Goal: Use online tool/utility: Utilize a website feature to perform a specific function

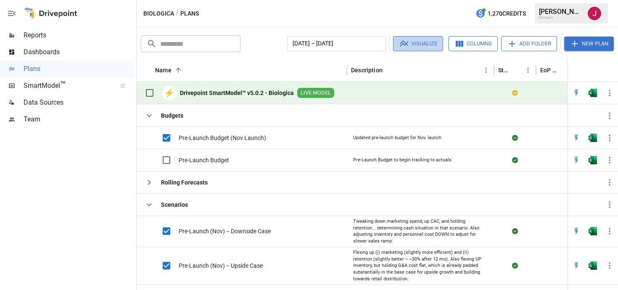
click at [413, 43] on button "Visualize" at bounding box center [418, 43] width 50 height 15
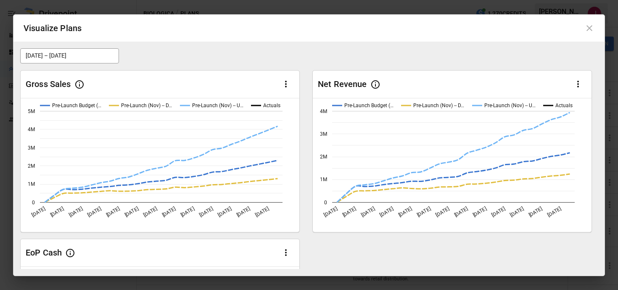
click at [284, 82] on icon "button" at bounding box center [286, 84] width 10 height 10
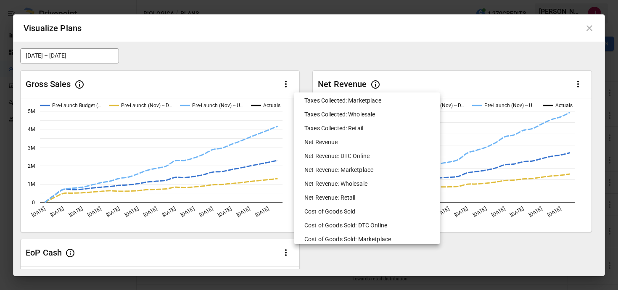
scroll to position [325, 0]
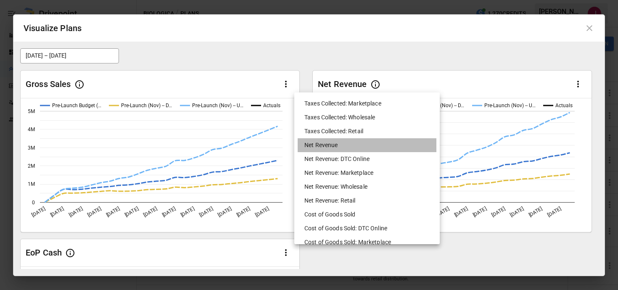
click at [320, 146] on li "Net Revenue" at bounding box center [367, 145] width 139 height 14
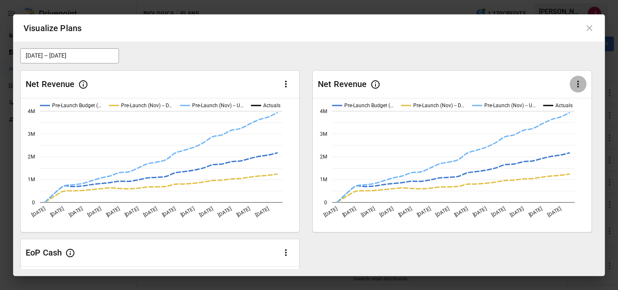
click at [574, 85] on icon "button" at bounding box center [578, 84] width 10 height 10
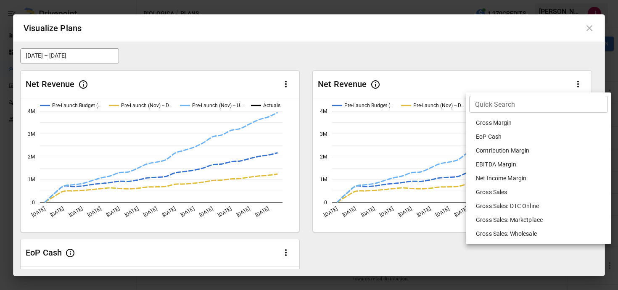
click at [493, 138] on li "EoP Cash" at bounding box center [538, 137] width 139 height 14
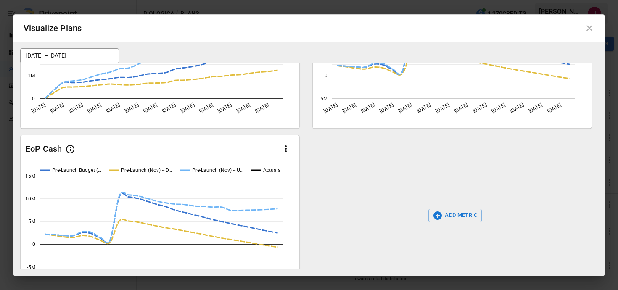
scroll to position [105, 0]
click at [286, 149] on icon "button" at bounding box center [286, 148] width 10 height 10
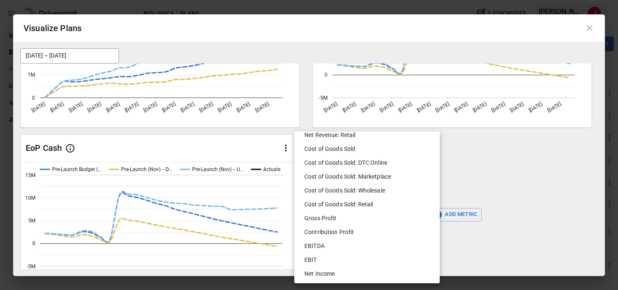
scroll to position [453, 0]
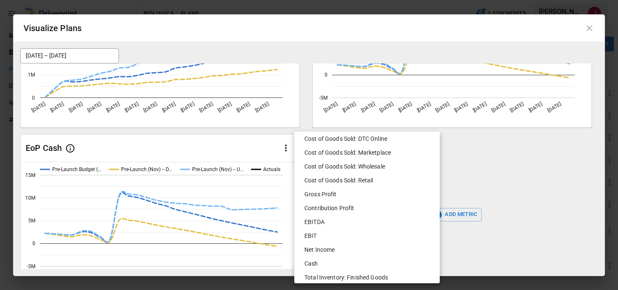
click at [324, 221] on li "EBITDA" at bounding box center [367, 222] width 139 height 14
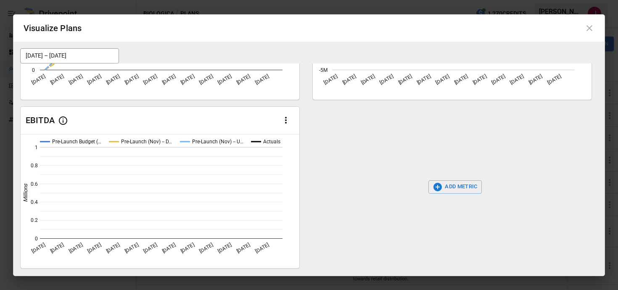
scroll to position [138, 0]
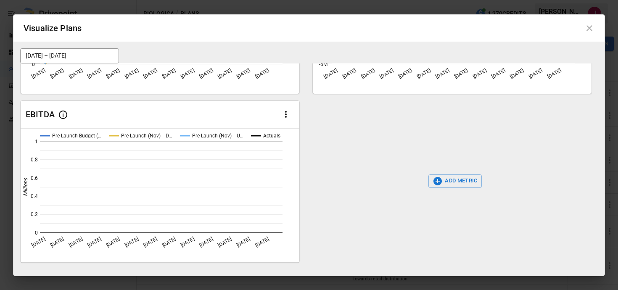
click at [287, 116] on icon "button" at bounding box center [286, 114] width 10 height 10
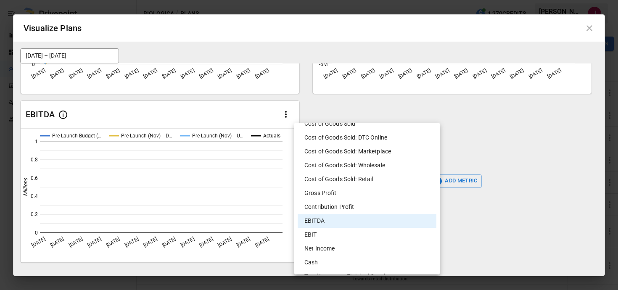
scroll to position [458, 0]
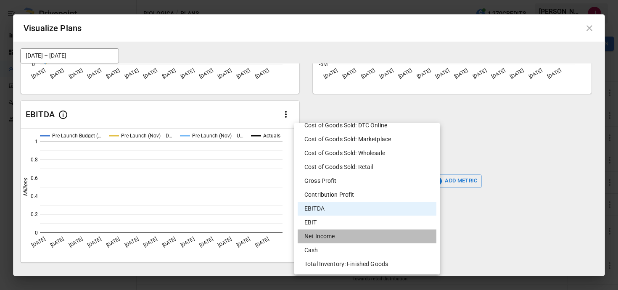
click at [318, 234] on li "Net Income" at bounding box center [367, 237] width 139 height 14
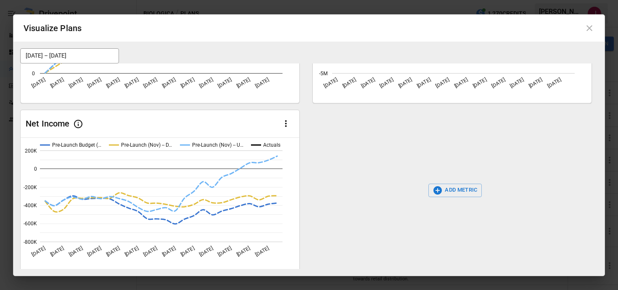
scroll to position [138, 0]
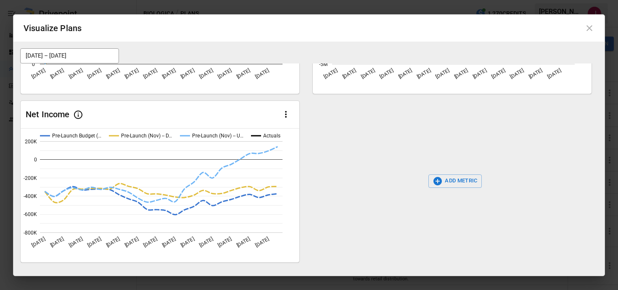
click at [437, 179] on icon "button" at bounding box center [438, 181] width 8 height 8
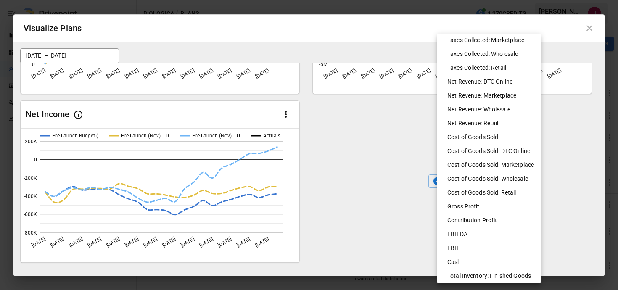
scroll to position [293, 0]
click at [459, 231] on li "EBITDA" at bounding box center [492, 234] width 103 height 14
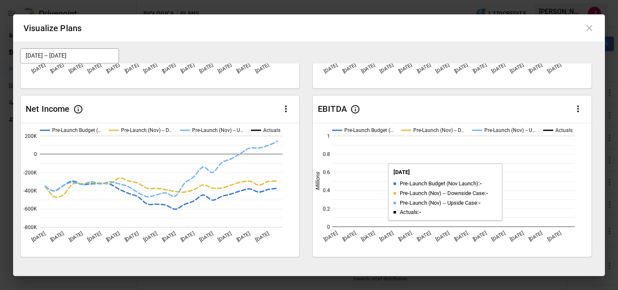
scroll to position [143, 0]
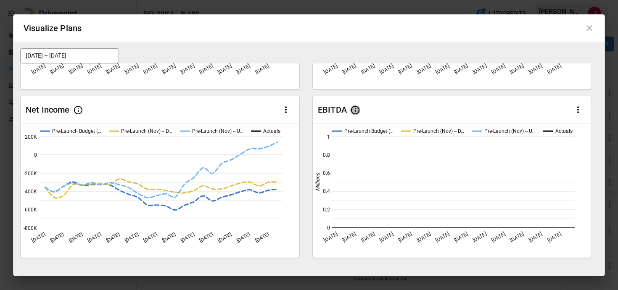
click at [356, 111] on icon "button" at bounding box center [355, 110] width 10 height 10
click at [577, 108] on icon "button" at bounding box center [578, 110] width 10 height 10
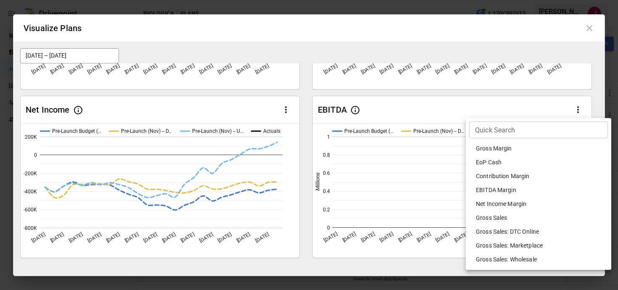
click at [421, 112] on div at bounding box center [309, 145] width 618 height 290
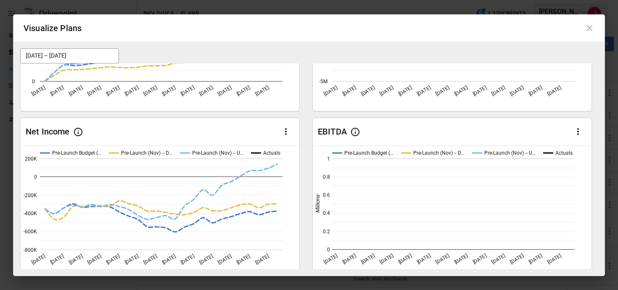
scroll to position [116, 0]
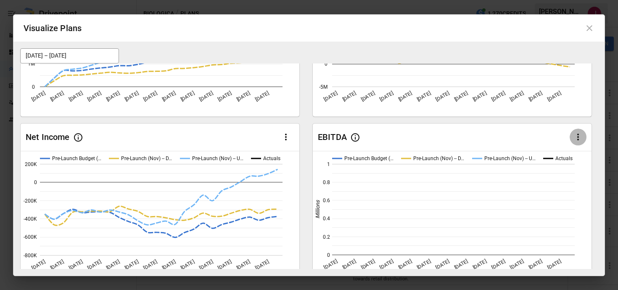
click at [579, 138] on icon "button" at bounding box center [578, 137] width 10 height 10
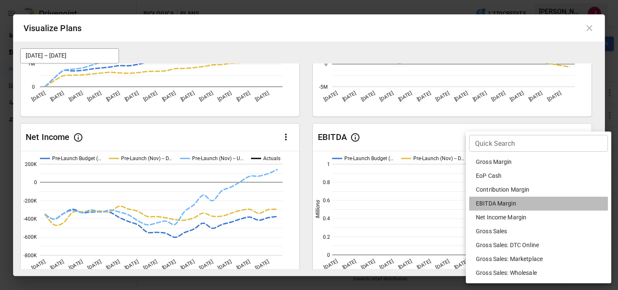
click at [495, 204] on li "EBITDA Margin" at bounding box center [538, 204] width 139 height 14
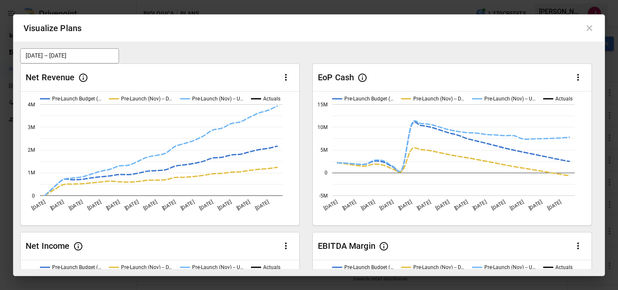
scroll to position [0, 0]
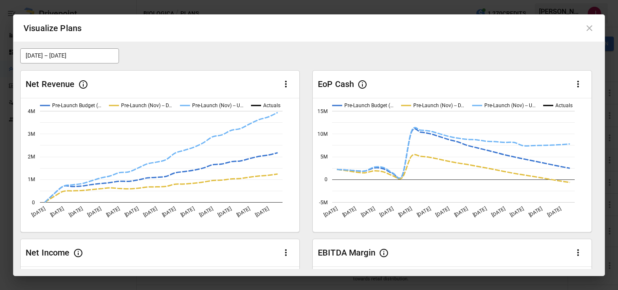
click at [588, 29] on icon at bounding box center [590, 28] width 6 height 6
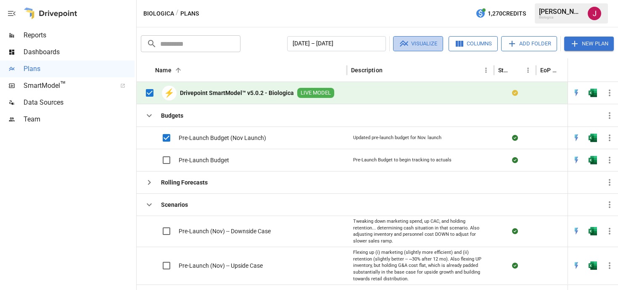
click at [418, 45] on button "Visualize" at bounding box center [418, 43] width 50 height 15
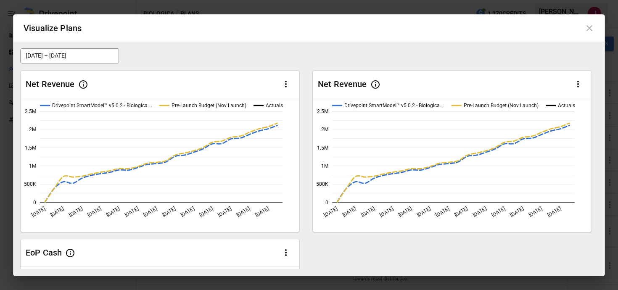
click at [589, 28] on icon at bounding box center [590, 28] width 6 height 6
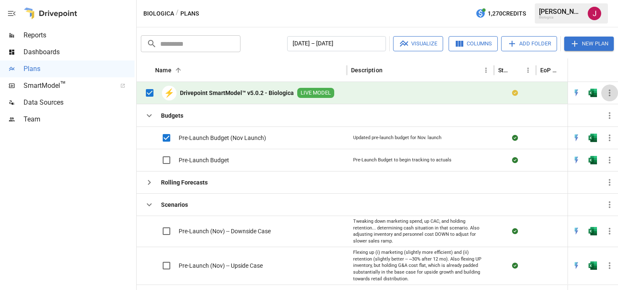
click at [605, 91] on icon "button" at bounding box center [610, 93] width 10 height 10
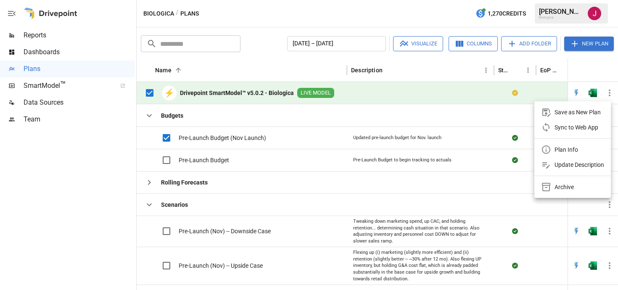
click at [567, 127] on div "Sync to Web App" at bounding box center [577, 127] width 44 height 10
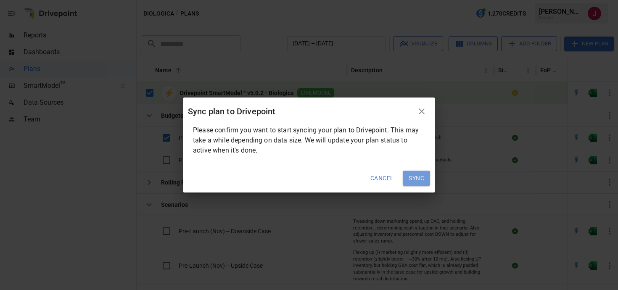
click at [413, 177] on button "Sync" at bounding box center [416, 178] width 27 height 15
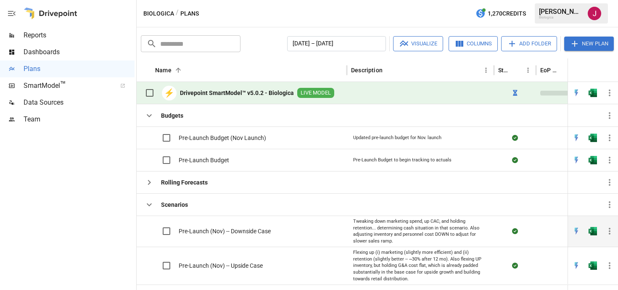
click at [224, 229] on span "Pre-Launch (Nov) -- Downside Case" at bounding box center [225, 231] width 92 height 8
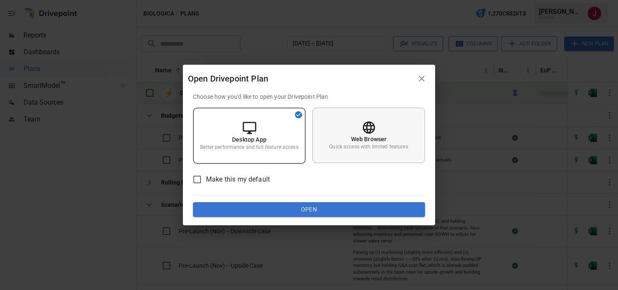
click at [345, 145] on p "Quick access with limited features" at bounding box center [368, 146] width 79 height 7
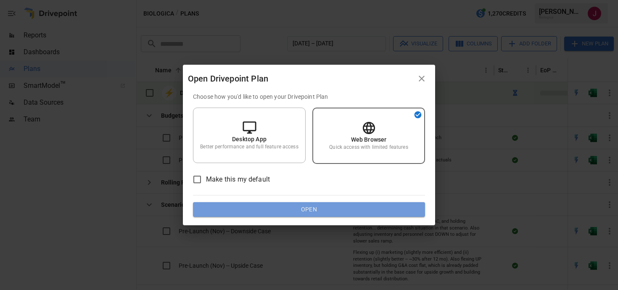
click at [301, 209] on button "Open" at bounding box center [309, 209] width 232 height 15
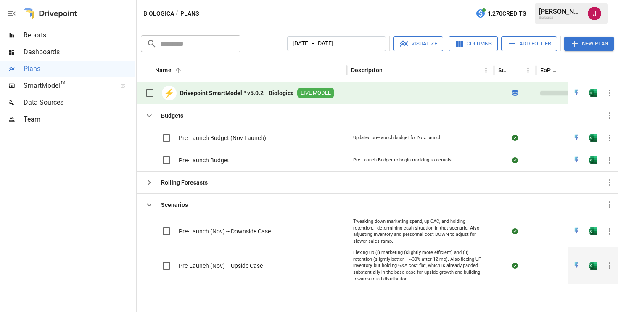
click at [236, 262] on span "Pre-Launch (Nov) -- Upside Case" at bounding box center [221, 266] width 84 height 8
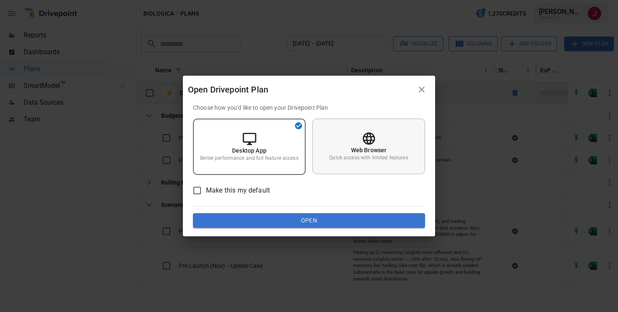
click at [342, 157] on p "Quick access with limited features" at bounding box center [368, 157] width 79 height 7
click at [310, 218] on button "Open" at bounding box center [309, 220] width 232 height 15
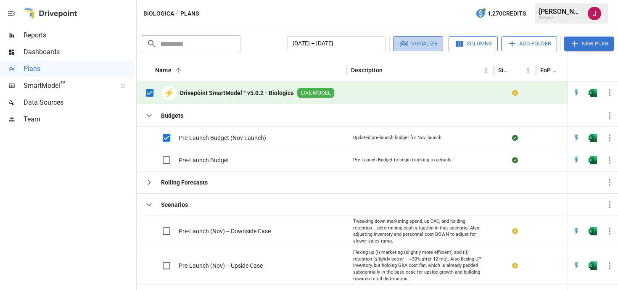
click at [426, 45] on button "Visualize" at bounding box center [418, 43] width 50 height 15
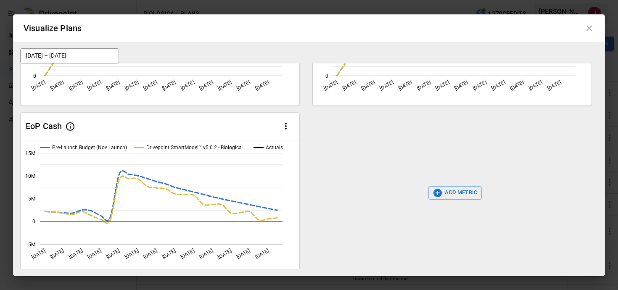
scroll to position [138, 0]
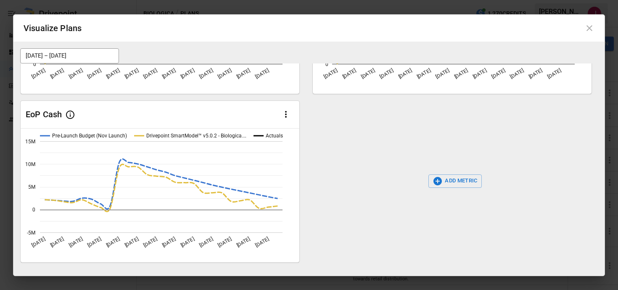
click at [593, 27] on icon at bounding box center [590, 28] width 10 height 10
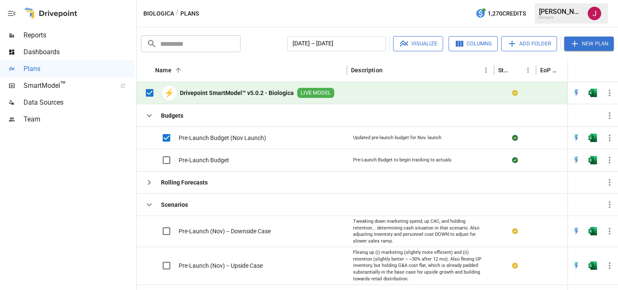
click at [414, 43] on button "Visualize" at bounding box center [418, 43] width 50 height 15
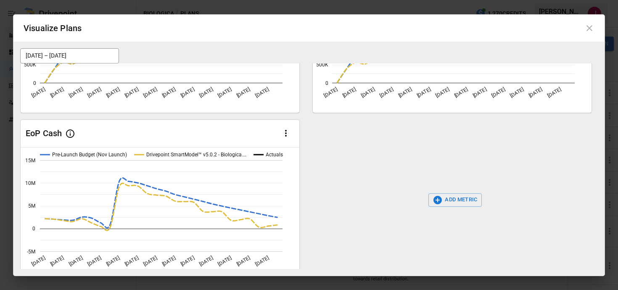
scroll to position [0, 0]
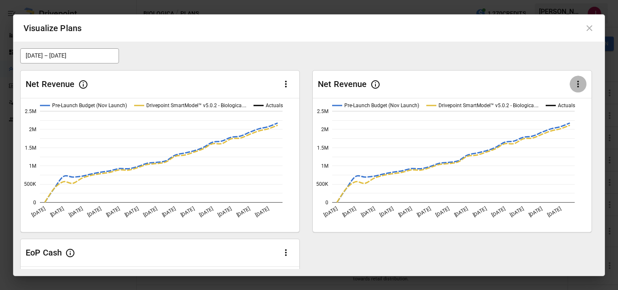
click at [580, 82] on icon "button" at bounding box center [578, 84] width 10 height 10
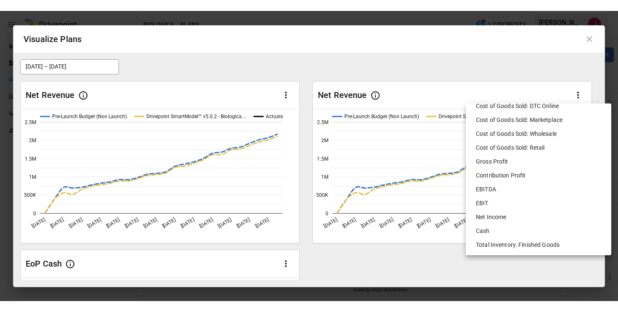
scroll to position [457, 0]
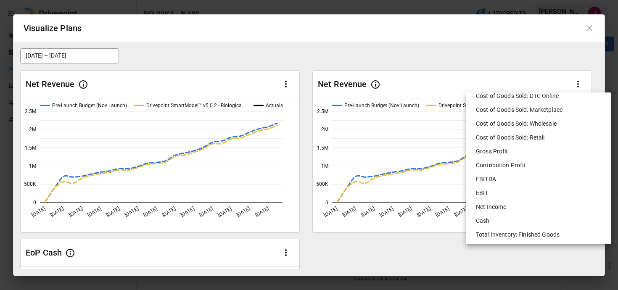
click at [488, 180] on li "EBITDA" at bounding box center [538, 179] width 139 height 14
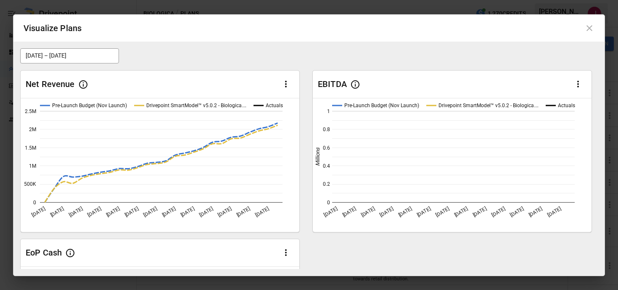
click at [574, 81] on icon "button" at bounding box center [578, 84] width 10 height 10
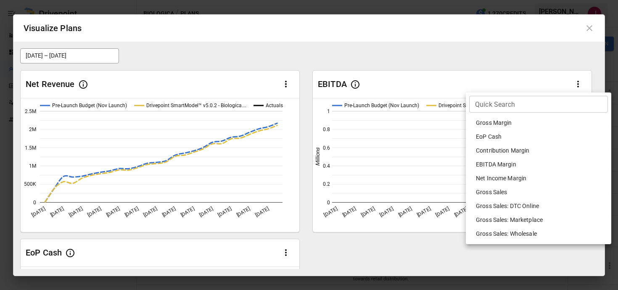
drag, startPoint x: 517, startPoint y: 173, endPoint x: 516, endPoint y: 165, distance: 7.6
click at [516, 165] on li "EBITDA Margin" at bounding box center [538, 165] width 139 height 14
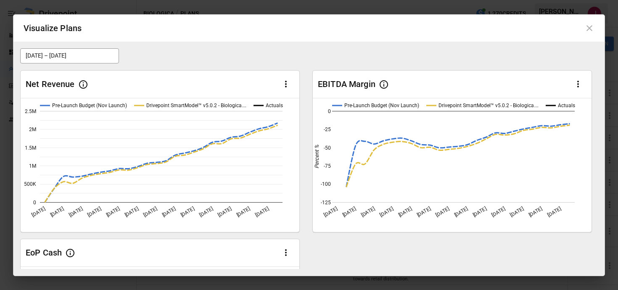
click at [590, 29] on icon at bounding box center [590, 28] width 10 height 10
